Goal: Task Accomplishment & Management: Complete application form

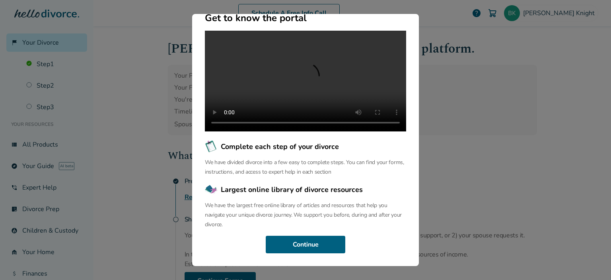
scroll to position [92, 0]
click at [300, 251] on button "Continue" at bounding box center [306, 245] width 80 height 18
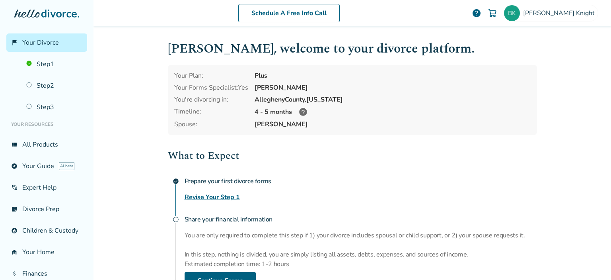
scroll to position [0, 0]
click at [302, 111] on icon at bounding box center [303, 112] width 8 height 8
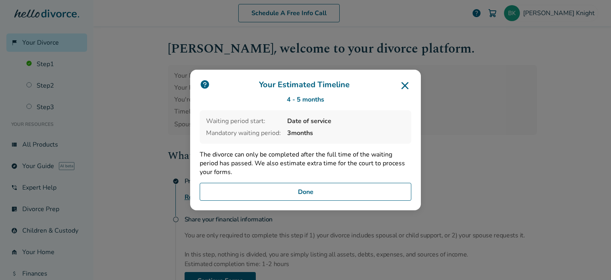
click at [304, 189] on button "Done" at bounding box center [306, 192] width 212 height 18
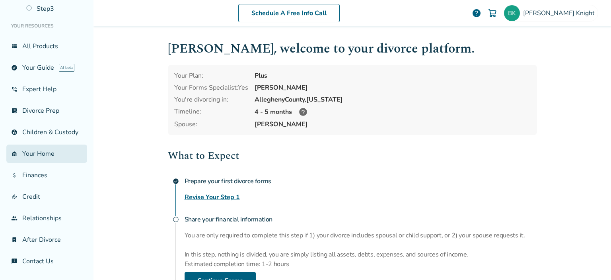
click at [31, 163] on link "garage_home Your Home" at bounding box center [46, 153] width 81 height 18
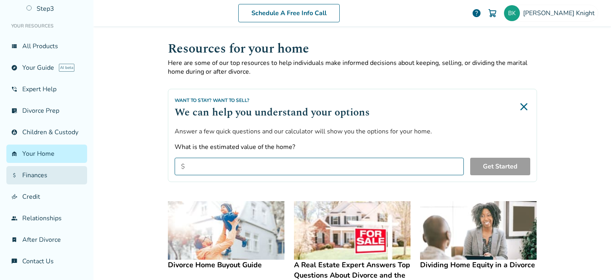
click at [37, 175] on link "attach_money Finances" at bounding box center [46, 175] width 81 height 18
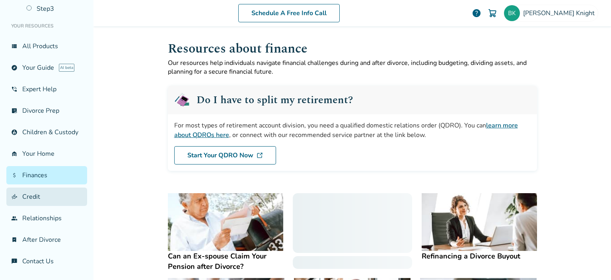
click at [27, 202] on link "finance_mode Credit" at bounding box center [46, 196] width 81 height 18
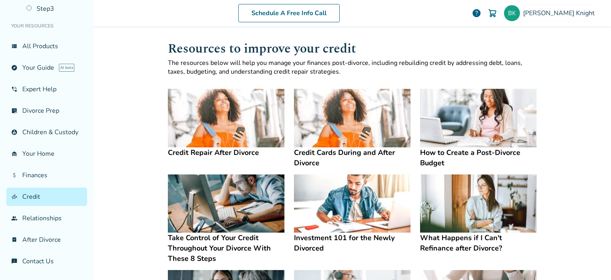
scroll to position [104, 0]
click at [50, 109] on link "list_alt_check Divorce Prep" at bounding box center [46, 110] width 81 height 18
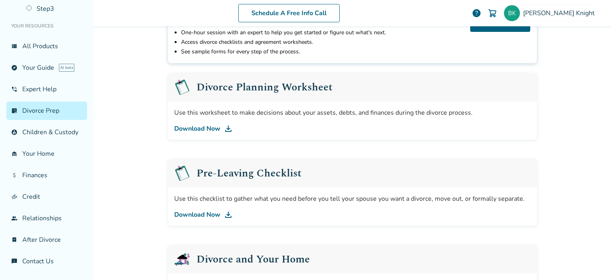
scroll to position [75, 0]
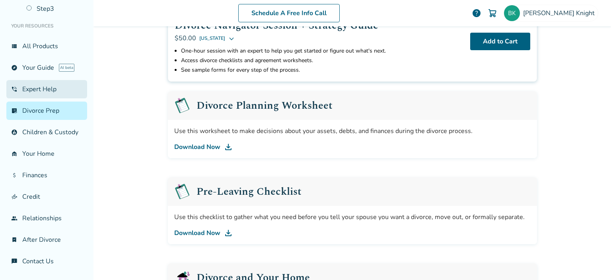
click at [33, 87] on link "phone_in_talk Expert Help" at bounding box center [46, 89] width 81 height 18
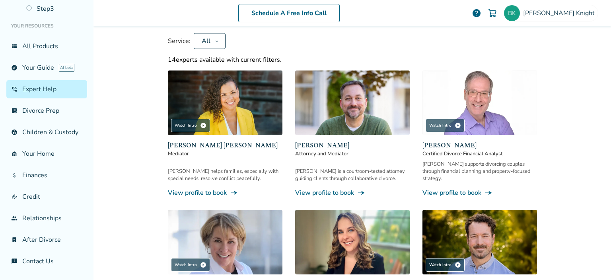
scroll to position [39, 0]
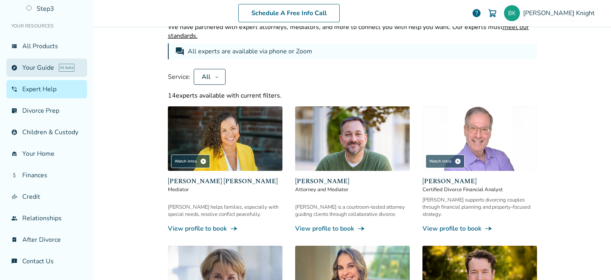
click at [39, 62] on link "explore Your Guide AI beta" at bounding box center [46, 67] width 81 height 18
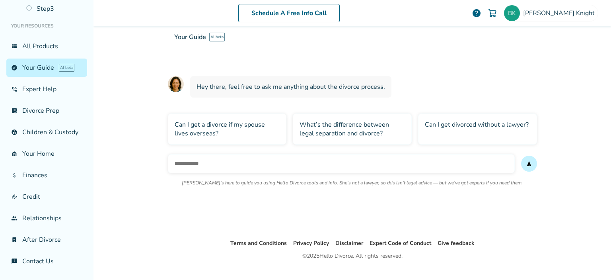
scroll to position [53, 0]
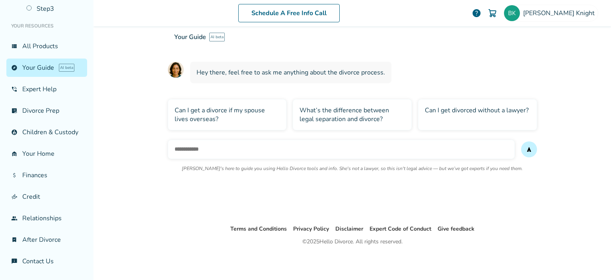
click at [367, 114] on div "What’s the difference between legal separation and divorce?" at bounding box center [352, 114] width 119 height 31
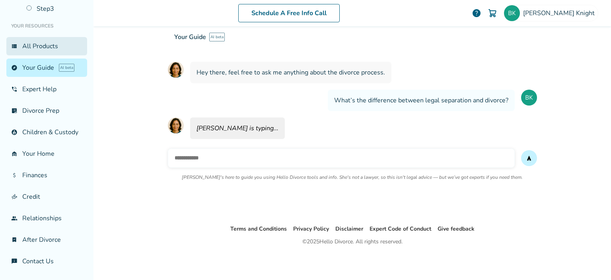
click at [49, 42] on link "view_list All Products" at bounding box center [46, 46] width 81 height 18
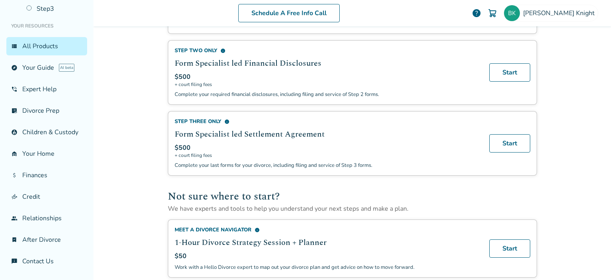
scroll to position [504, 0]
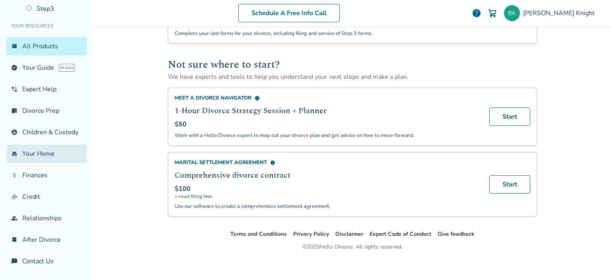
click at [37, 162] on link "garage_home Your Home" at bounding box center [46, 153] width 81 height 18
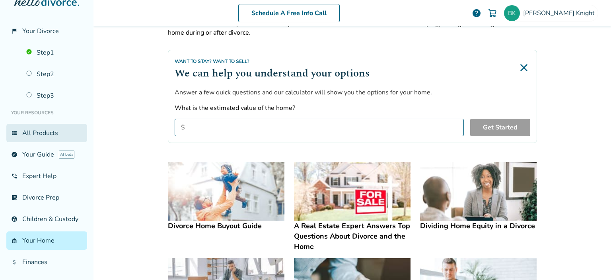
scroll to position [7, 0]
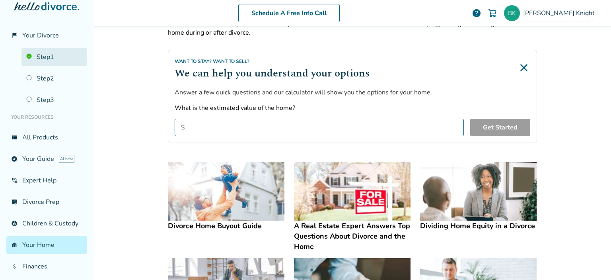
click at [38, 59] on link "Step 1" at bounding box center [54, 57] width 66 height 18
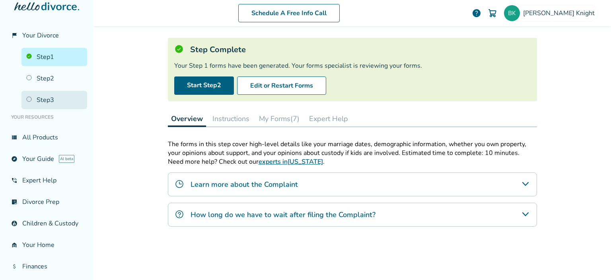
click at [40, 97] on link "Step 3" at bounding box center [54, 100] width 66 height 18
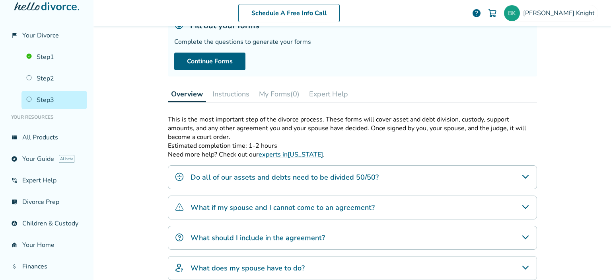
scroll to position [20, 0]
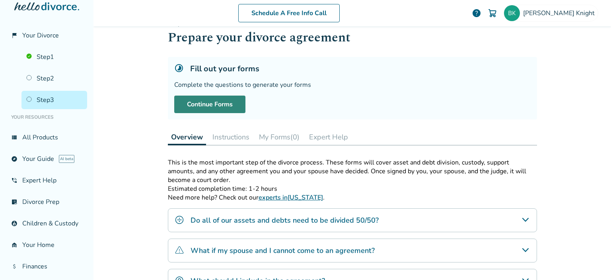
click at [219, 103] on link "Continue Forms" at bounding box center [209, 105] width 71 height 18
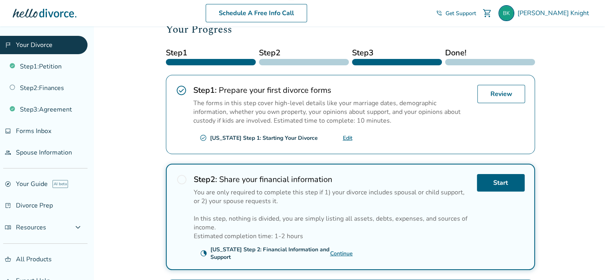
scroll to position [115, 0]
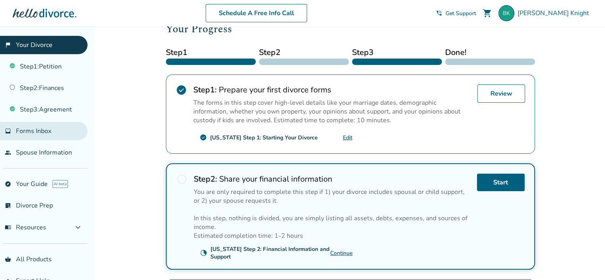
click at [27, 134] on link "inbox Forms Inbox" at bounding box center [44, 131] width 88 height 18
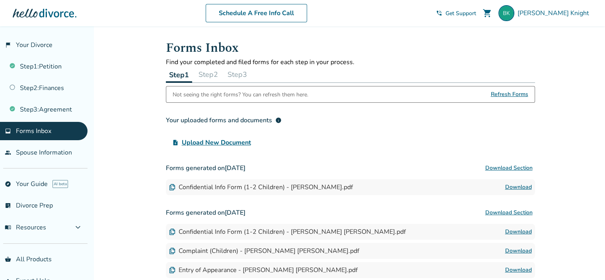
scroll to position [143, 0]
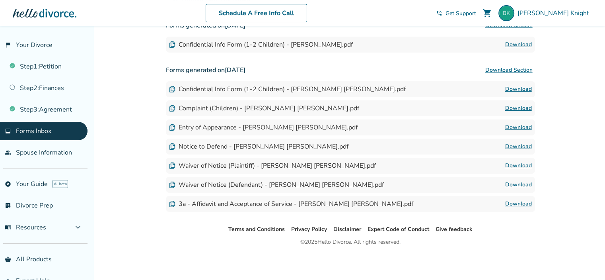
click at [518, 128] on link "Download" at bounding box center [518, 128] width 27 height 10
click at [515, 165] on link "Download" at bounding box center [518, 166] width 27 height 10
click at [523, 185] on link "Download" at bounding box center [518, 185] width 27 height 10
click at [525, 203] on link "Download" at bounding box center [518, 204] width 27 height 10
click at [524, 128] on link "Download" at bounding box center [518, 128] width 27 height 10
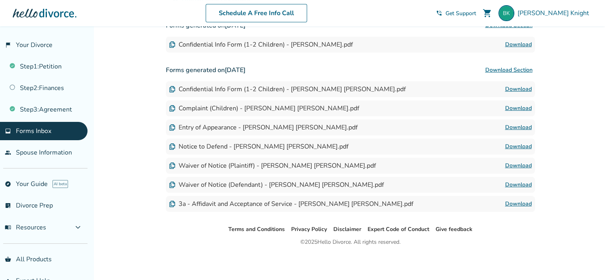
click at [514, 44] on link "Download" at bounding box center [518, 45] width 27 height 10
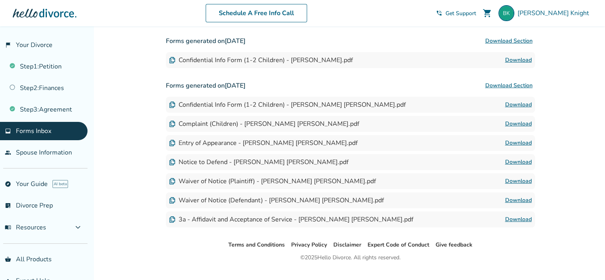
scroll to position [125, 0]
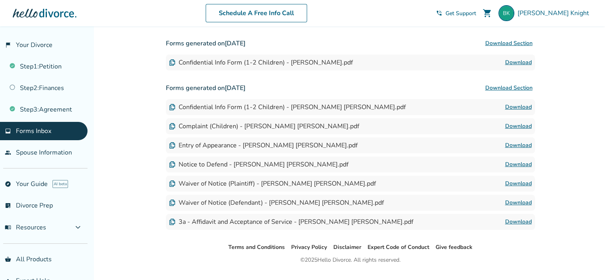
click at [517, 129] on link "Download" at bounding box center [518, 126] width 27 height 10
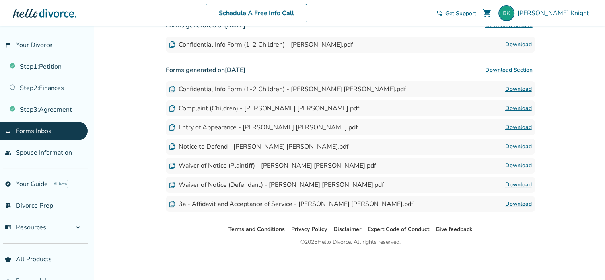
scroll to position [0, 0]
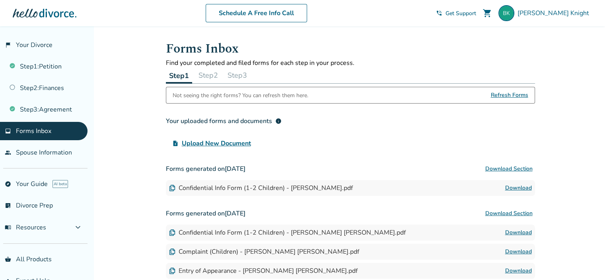
click at [209, 78] on button "Step 2" at bounding box center [208, 75] width 26 height 16
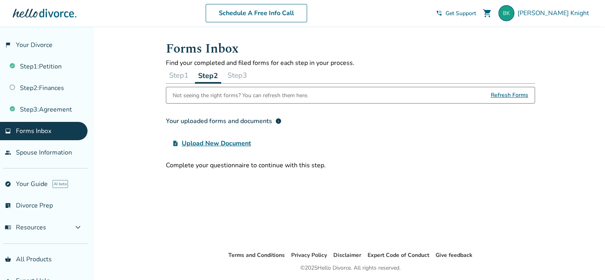
click at [248, 74] on button "Step 3" at bounding box center [237, 75] width 26 height 16
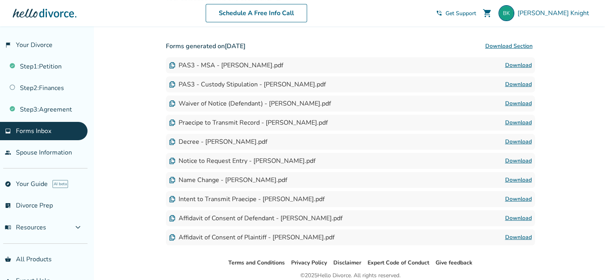
scroll to position [120, 0]
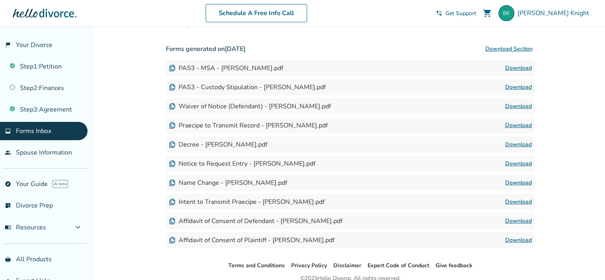
click at [518, 105] on link "Download" at bounding box center [518, 106] width 27 height 10
click at [48, 19] on div at bounding box center [45, 13] width 64 height 16
click at [42, 9] on div at bounding box center [45, 13] width 64 height 16
click at [28, 48] on link "flag_2 Your Divorce" at bounding box center [44, 45] width 88 height 18
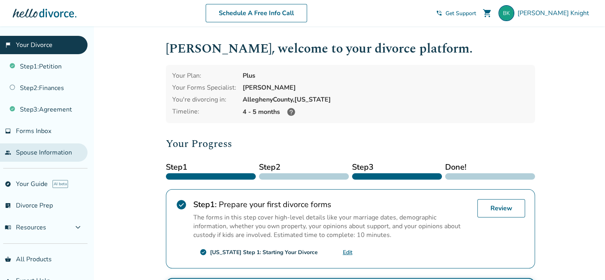
click at [54, 143] on link "people Spouse Information" at bounding box center [44, 152] width 88 height 18
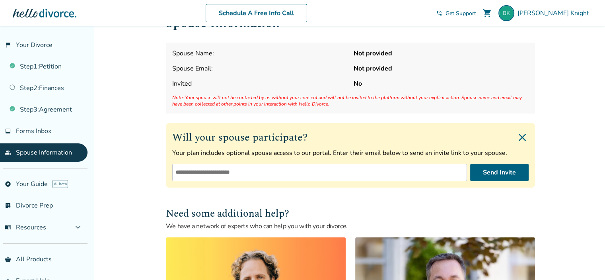
scroll to position [26, 0]
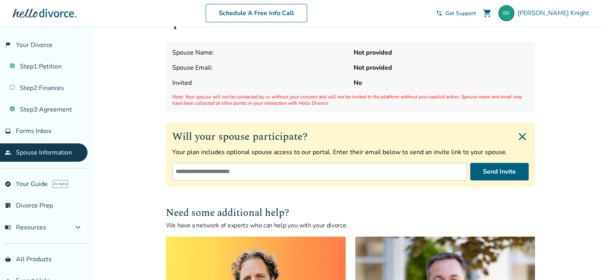
click at [148, 140] on div "Added to cart Spouse Information Spouse Name: Not provided Spouse Email: Not pr…" at bounding box center [302, 230] width 605 height 461
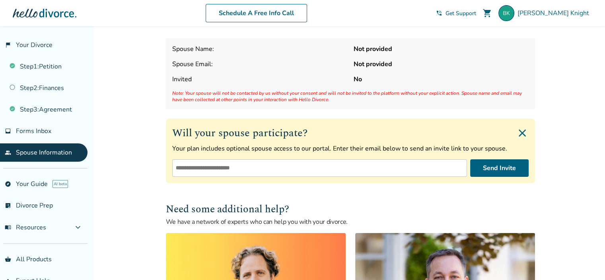
scroll to position [0, 0]
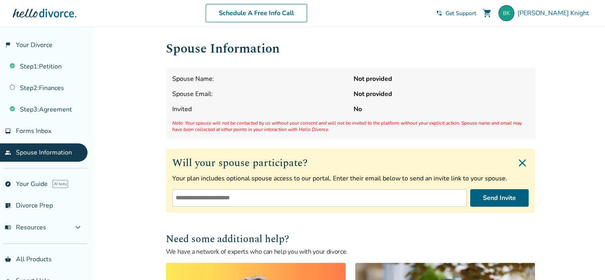
click at [377, 78] on strong "Not provided" at bounding box center [441, 78] width 175 height 9
click at [258, 194] on input "email" at bounding box center [319, 198] width 295 height 18
type input "**********"
click at [492, 199] on button "Send Invite" at bounding box center [499, 198] width 58 height 18
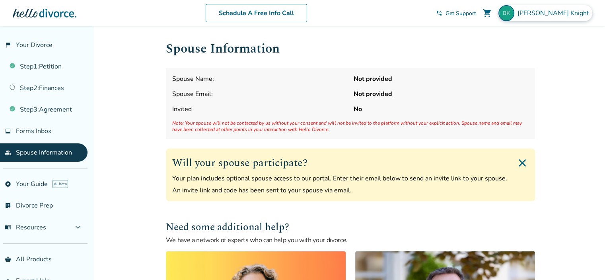
click at [515, 14] on img at bounding box center [507, 13] width 16 height 16
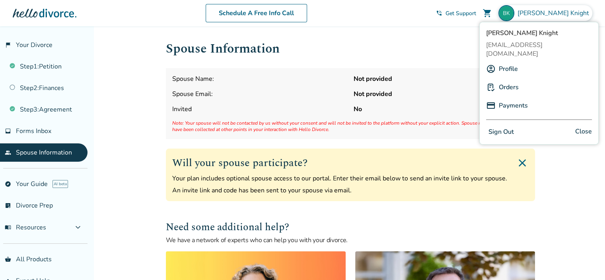
click at [505, 61] on link "Profile" at bounding box center [508, 68] width 19 height 15
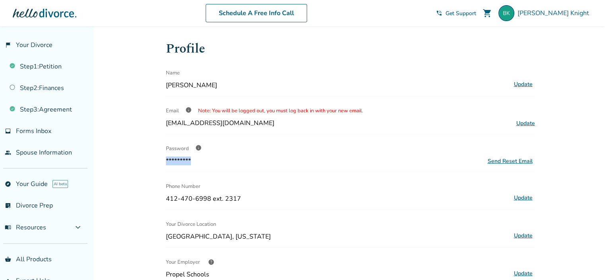
drag, startPoint x: 316, startPoint y: 166, endPoint x: 452, endPoint y: 164, distance: 136.9
click at [452, 164] on div "Profile Name Bonita Knight Update Email info Note: You will be logged out, you …" at bounding box center [350, 255] width 369 height 433
click at [198, 147] on span "info" at bounding box center [198, 147] width 6 height 6
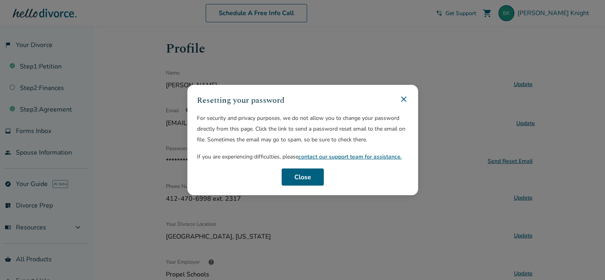
click at [406, 99] on icon at bounding box center [403, 98] width 5 height 5
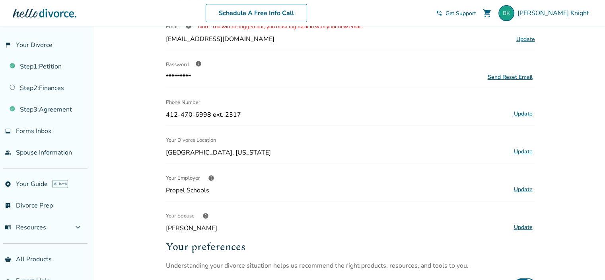
scroll to position [80, 0]
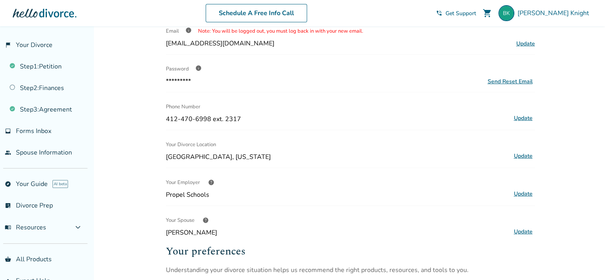
click at [522, 117] on button "Update" at bounding box center [523, 118] width 23 height 10
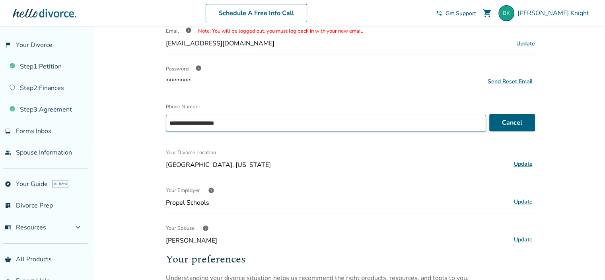
click at [427, 123] on input "**********" at bounding box center [326, 123] width 320 height 17
type input "*"
type input "**********"
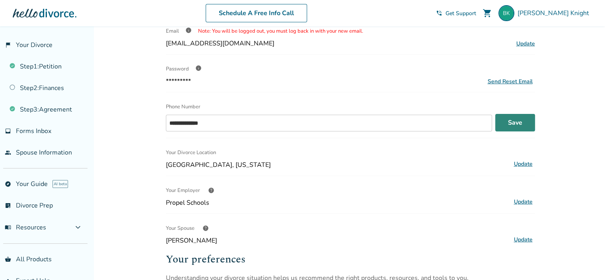
click at [513, 126] on button "Save" at bounding box center [515, 123] width 40 height 18
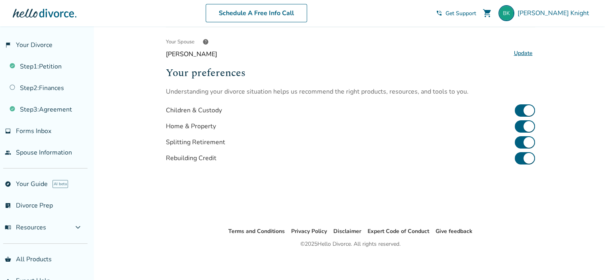
scroll to position [0, 0]
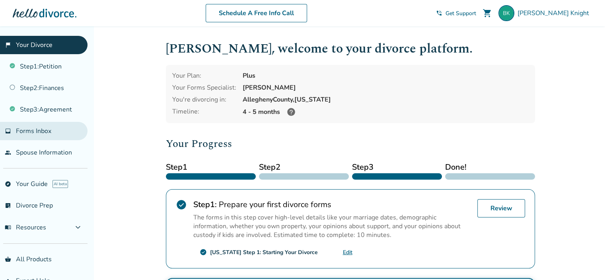
click at [38, 133] on span "Forms Inbox" at bounding box center [33, 131] width 35 height 9
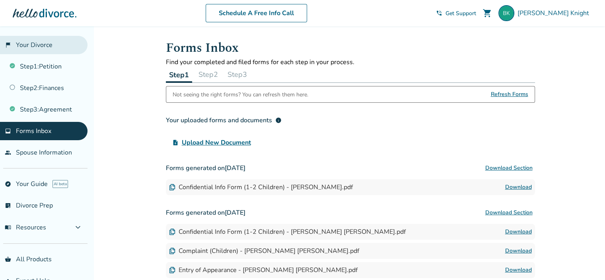
click at [33, 46] on link "flag_2 Your Divorce" at bounding box center [44, 45] width 88 height 18
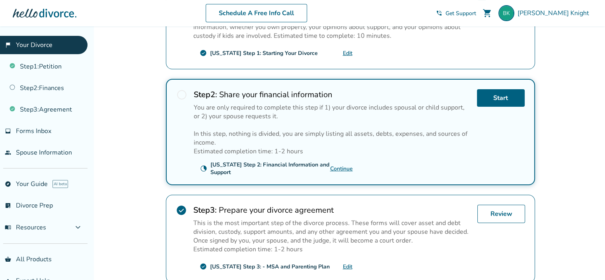
scroll to position [267, 0]
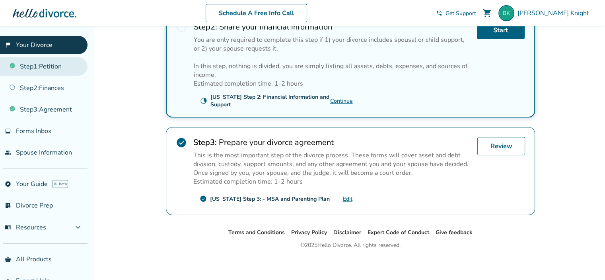
click at [28, 73] on link "Step 1 : Petition" at bounding box center [44, 66] width 88 height 18
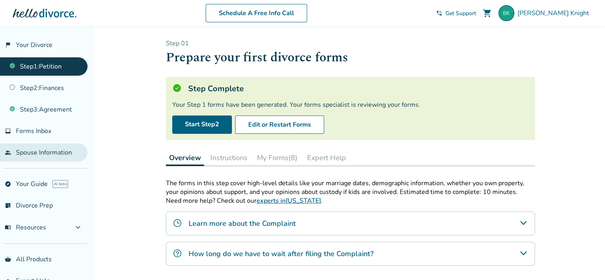
click at [28, 151] on link "people Spouse Information" at bounding box center [44, 152] width 88 height 18
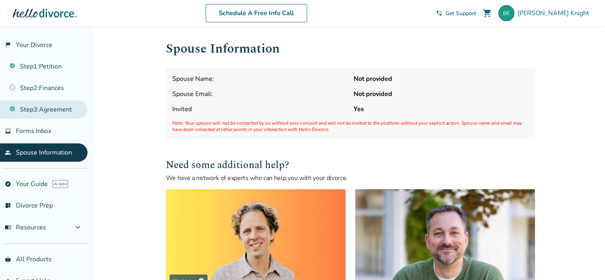
click at [41, 105] on link "Step 3 : Agreement" at bounding box center [44, 109] width 88 height 18
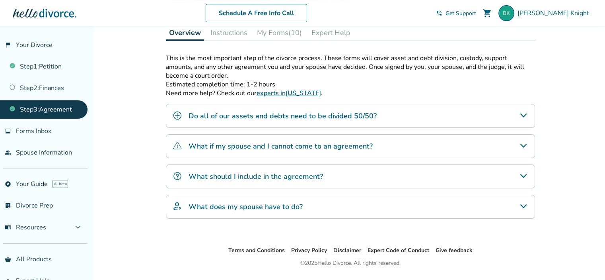
scroll to position [146, 0]
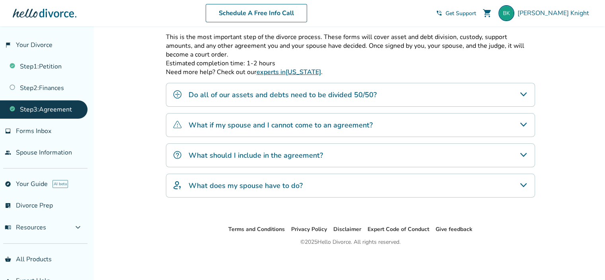
click at [234, 184] on h4 "What does my spouse have to do?" at bounding box center [246, 185] width 114 height 10
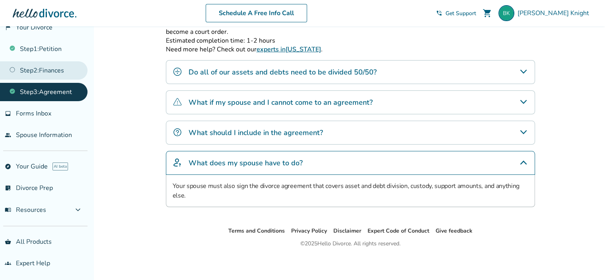
scroll to position [0, 0]
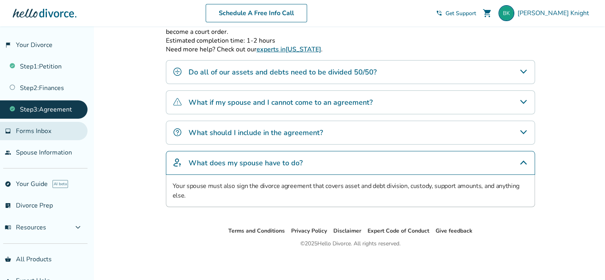
click at [24, 130] on span "Forms Inbox" at bounding box center [33, 131] width 35 height 9
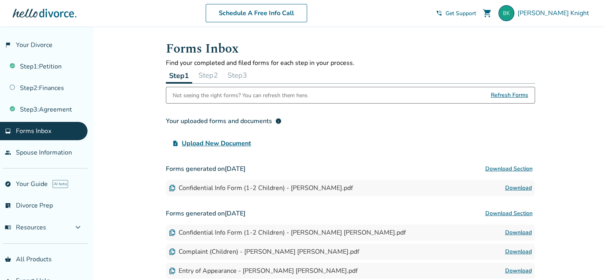
click at [238, 76] on button "Step 3" at bounding box center [237, 75] width 26 height 16
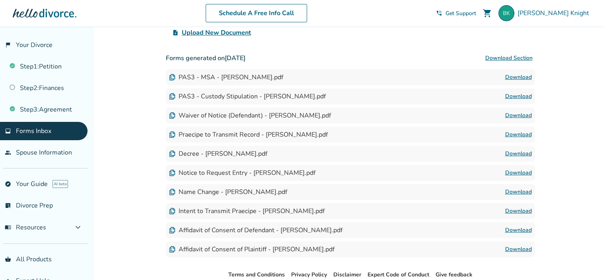
scroll to position [115, 0]
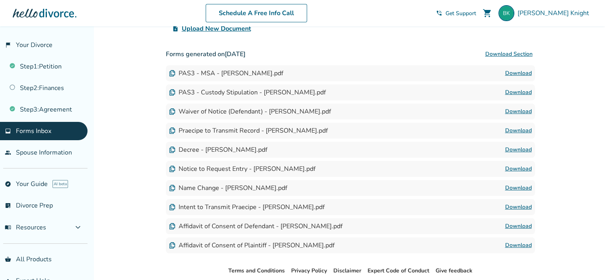
click at [517, 149] on link "Download" at bounding box center [518, 150] width 27 height 10
click at [511, 188] on link "Download" at bounding box center [518, 188] width 27 height 10
